Goal: Find specific page/section: Find specific page/section

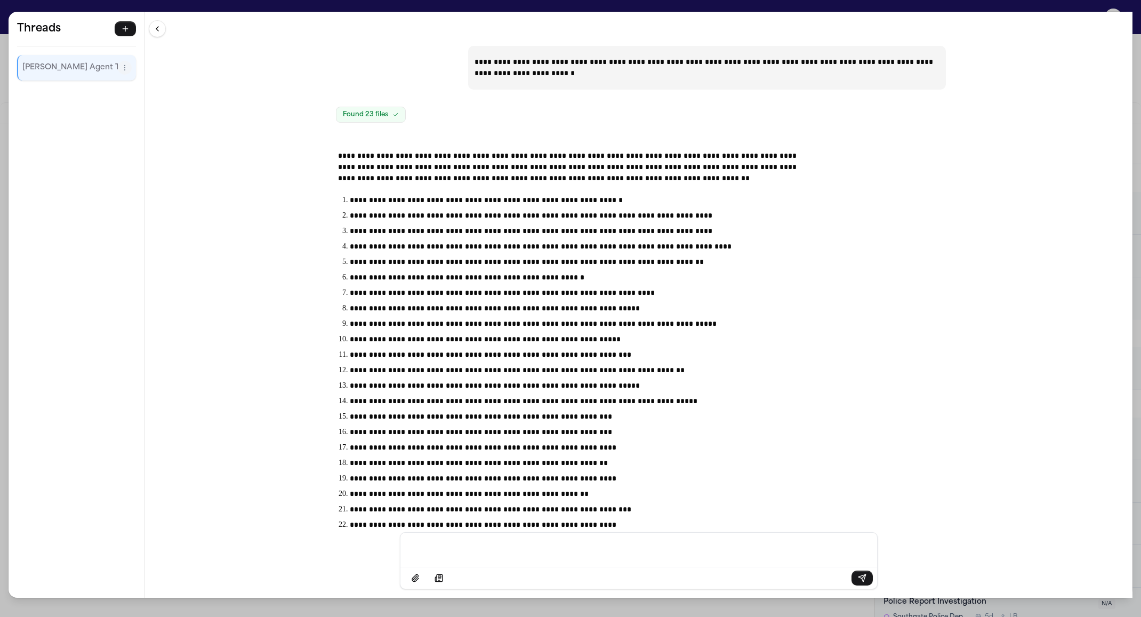
scroll to position [16091, 0]
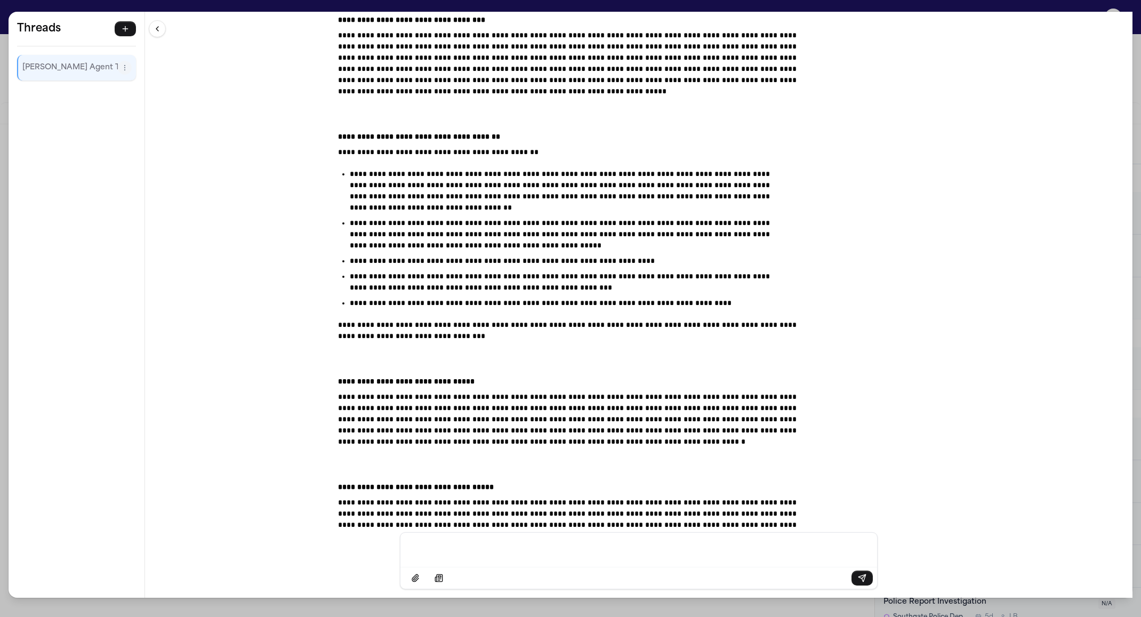
click at [643, 3] on div "**********" at bounding box center [570, 308] width 1141 height 617
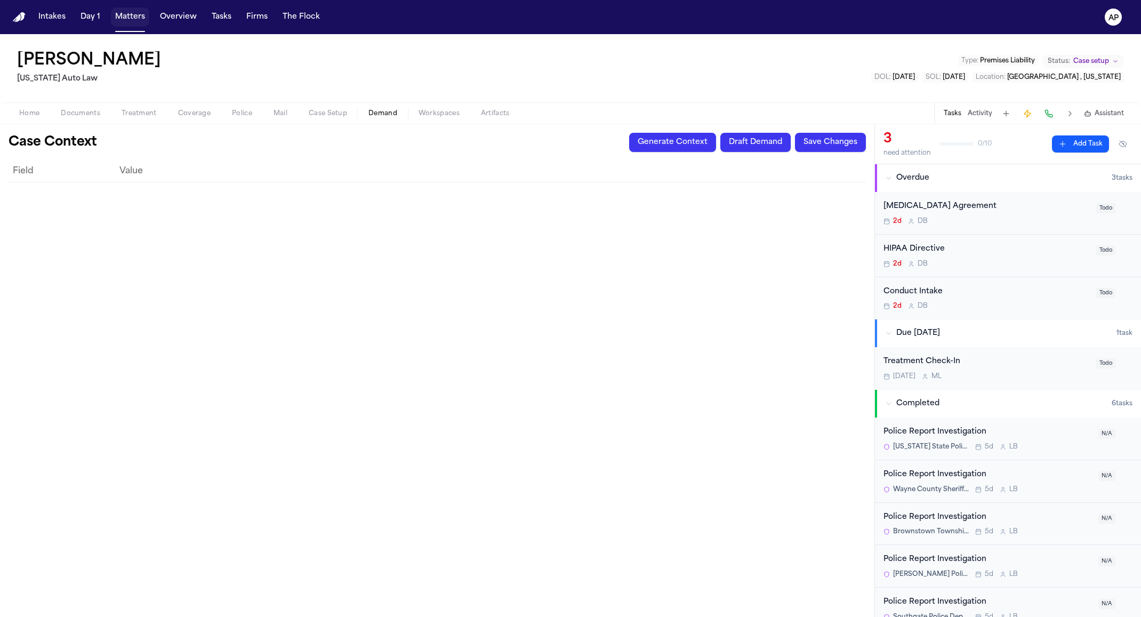
click at [132, 13] on button "Matters" at bounding box center [130, 16] width 38 height 19
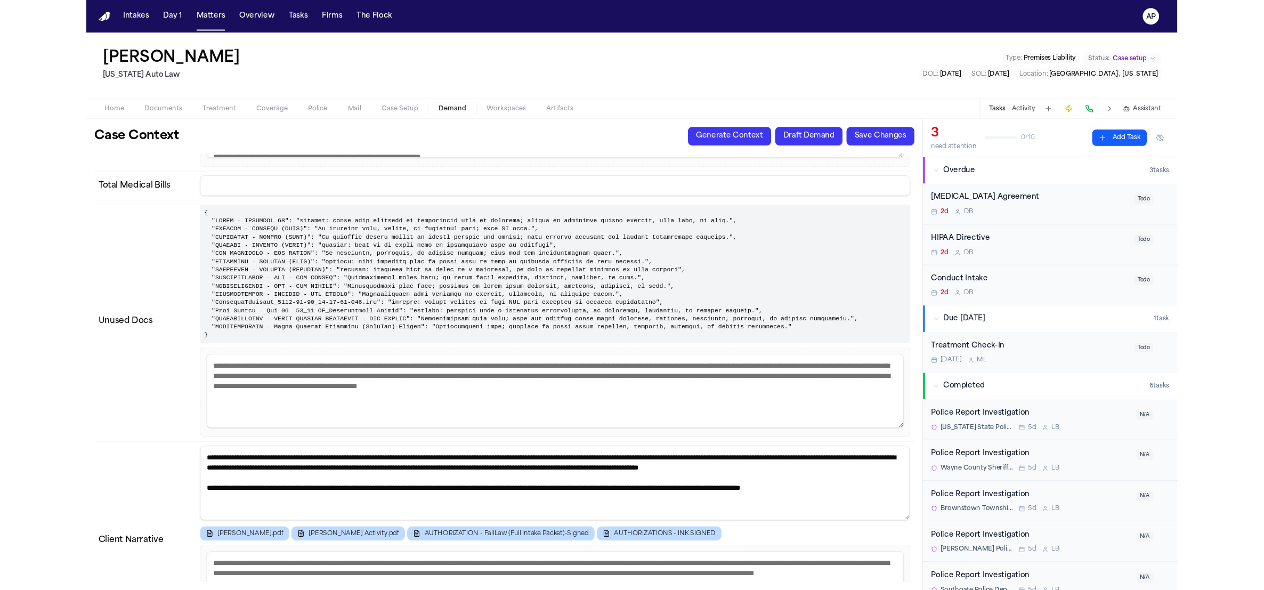
scroll to position [1684, 0]
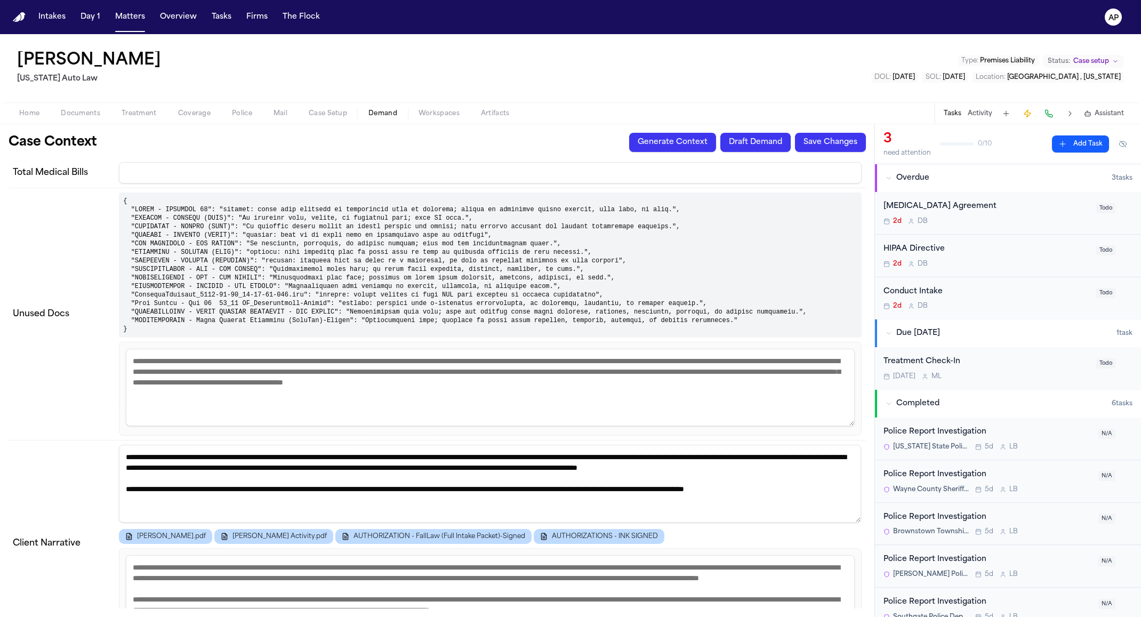
click at [432, 114] on span "Workspaces" at bounding box center [438, 113] width 41 height 9
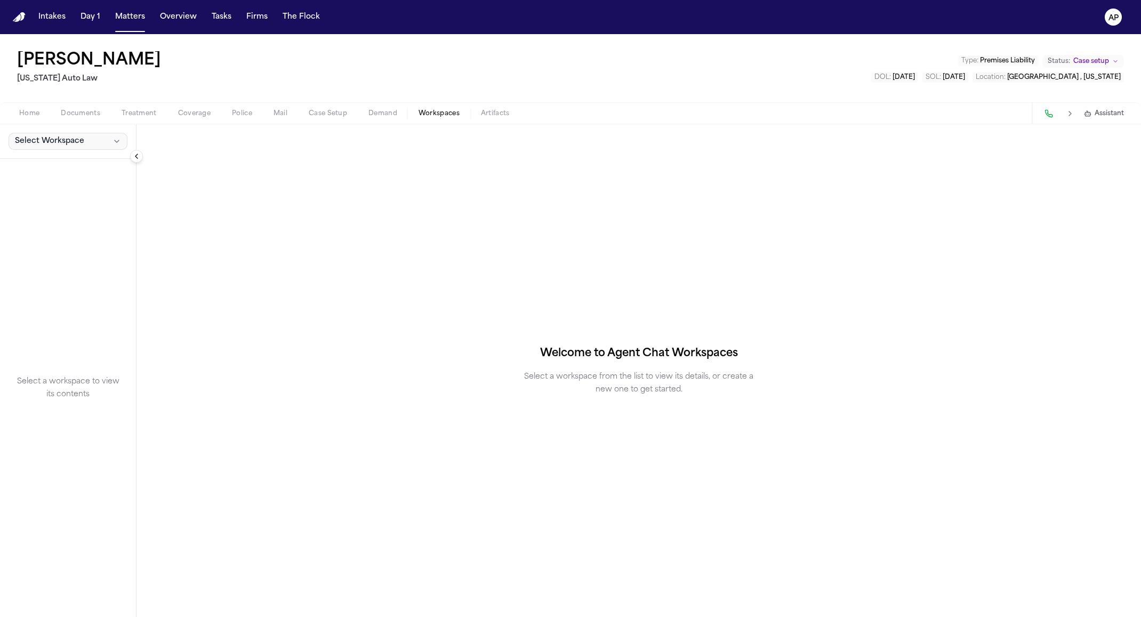
click at [87, 149] on button "Select Workspace" at bounding box center [68, 141] width 119 height 17
click at [85, 164] on span "Finch Agent Demand" at bounding box center [75, 164] width 124 height 11
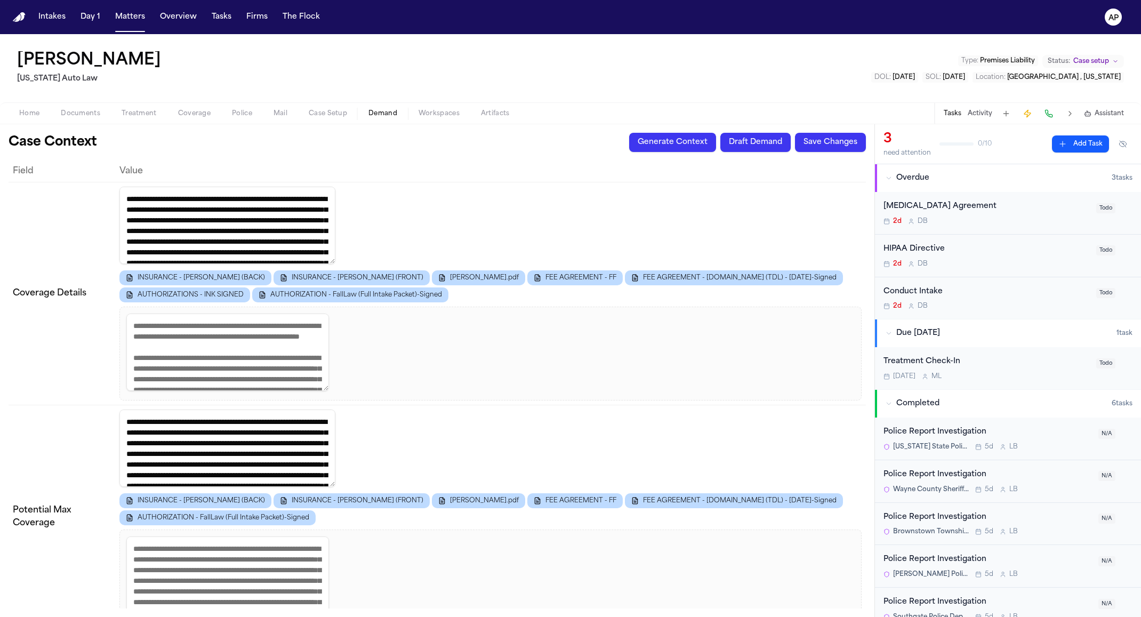
click at [360, 112] on button "Demand" at bounding box center [383, 113] width 50 height 13
